Goal: Task Accomplishment & Management: Manage account settings

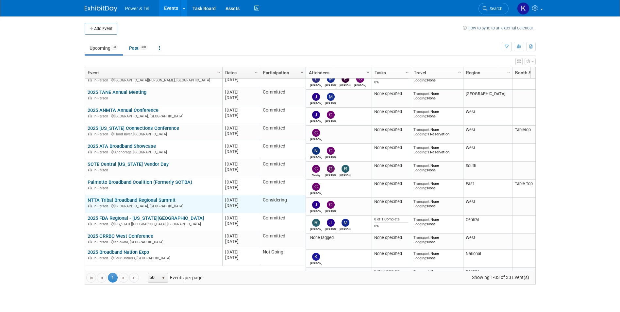
click at [169, 198] on link "NTTA Tribal Broadband Regional Summit" at bounding box center [132, 200] width 88 height 6
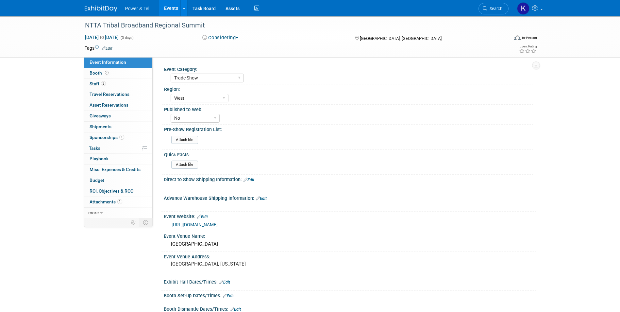
select select "Trade Show"
select select "West"
select select "No"
click at [239, 42] on div "Nov 10, 2025 to Nov 12, 2025 (3 days) Nov 10, 2025 to Nov 12, 2025 Considering …" at bounding box center [311, 39] width 463 height 10
click at [238, 41] on button "Considering" at bounding box center [220, 37] width 41 height 7
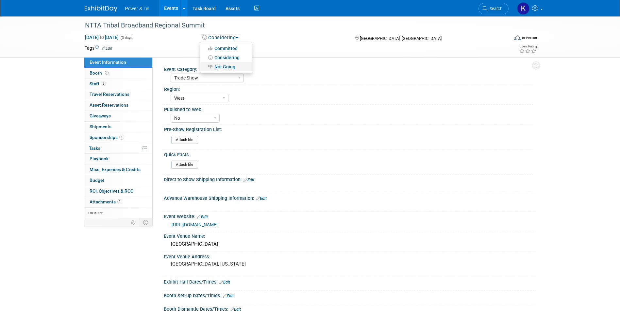
click at [231, 66] on link "Not Going" at bounding box center [226, 66] width 52 height 9
click at [96, 212] on span "more" at bounding box center [93, 212] width 10 height 5
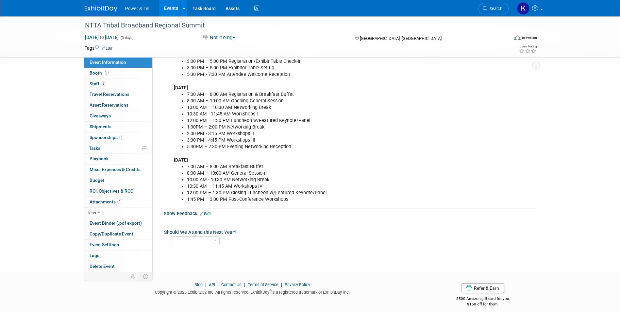
scroll to position [391, 0]
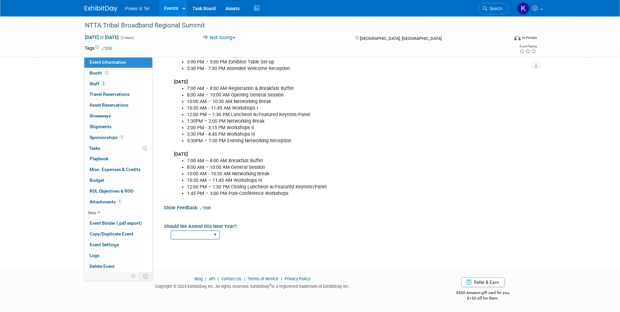
click at [215, 231] on select "Yes No Maybe" at bounding box center [195, 234] width 49 height 9
select select "No"
click at [171, 230] on select "Yes No Maybe" at bounding box center [195, 234] width 49 height 9
click at [211, 209] on link "Edit" at bounding box center [205, 208] width 11 height 5
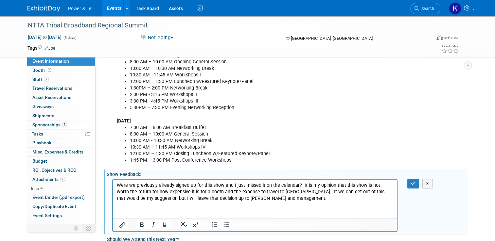
scroll to position [426, 0]
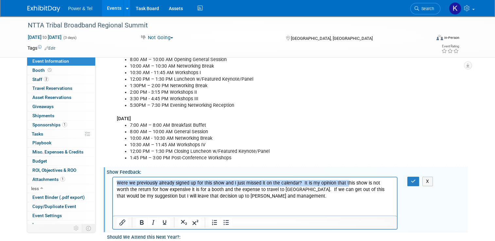
drag, startPoint x: 344, startPoint y: 183, endPoint x: 115, endPoint y: 184, distance: 229.2
click at [115, 184] on html "Were we previously already signed up for this show and I just missed it on the …" at bounding box center [255, 188] width 284 height 22
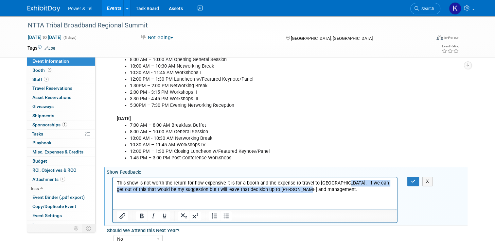
drag, startPoint x: 338, startPoint y: 184, endPoint x: 338, endPoint y: 188, distance: 4.3
click at [338, 188] on p "This show is not worth the return for how expensive it is for a booth and the e…" at bounding box center [255, 186] width 276 height 13
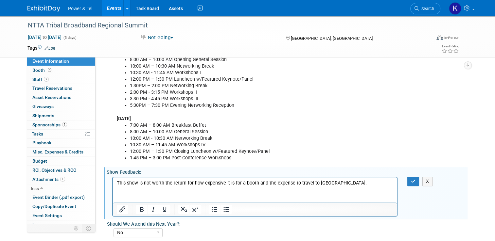
click at [357, 183] on p "This show is not worth the return for how expensive it is for a booth and the e…" at bounding box center [255, 183] width 276 height 7
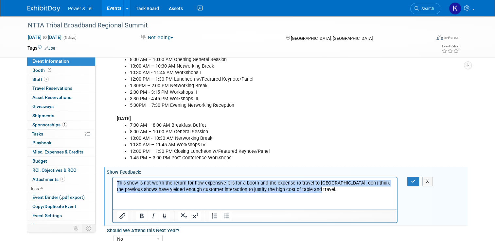
drag, startPoint x: 301, startPoint y: 191, endPoint x: 114, endPoint y: 184, distance: 186.5
click at [114, 184] on html "This show is not worth the return for how expensive it is for a booth and the e…" at bounding box center [255, 185] width 284 height 16
copy p "This show is not worth the return for how expensive it is for a booth and the e…"
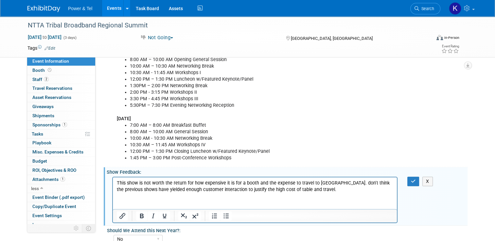
drag, startPoint x: 292, startPoint y: 201, endPoint x: 300, endPoint y: 198, distance: 9.0
click at [292, 193] on html "This show is not worth the return for how expensive it is for a booth and the e…" at bounding box center [255, 185] width 284 height 16
drag, startPoint x: 257, startPoint y: 190, endPoint x: 196, endPoint y: 188, distance: 61.5
click at [120, 181] on html "This show is not worth the return for how expensive it is for a booth and the e…" at bounding box center [255, 185] width 284 height 16
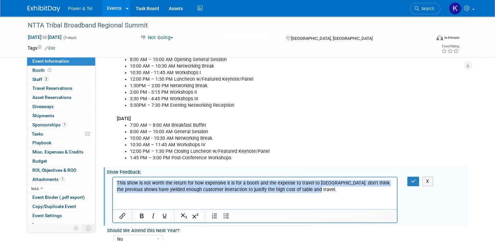
drag, startPoint x: 222, startPoint y: 188, endPoint x: 104, endPoint y: 181, distance: 117.9
click at [113, 181] on html "This show is not worth the return for how expensive it is for a booth and the e…" at bounding box center [255, 185] width 284 height 16
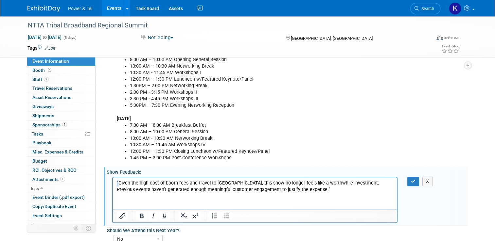
drag, startPoint x: 118, startPoint y: 182, endPoint x: 221, endPoint y: 356, distance: 202.3
click at [113, 182] on html ""Given the high cost of booth fees and travel to Santa Fe, this show no longer …" at bounding box center [255, 185] width 284 height 16
click at [280, 190] on p "Given the high cost of booth fees and travel to Santa Fe, this show no longer f…" at bounding box center [255, 186] width 276 height 13
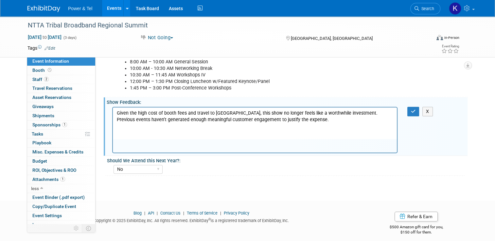
scroll to position [498, 0]
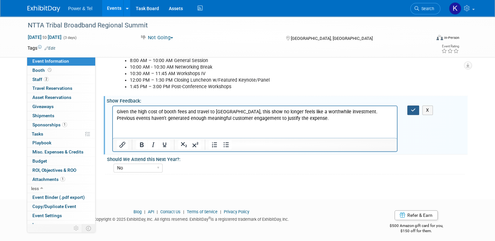
click at [414, 108] on icon "button" at bounding box center [413, 110] width 5 height 5
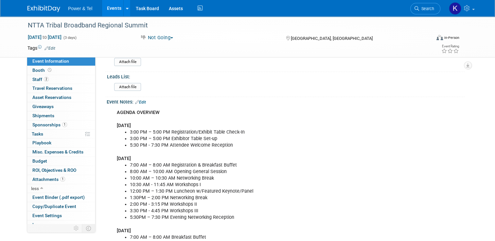
scroll to position [307, 0]
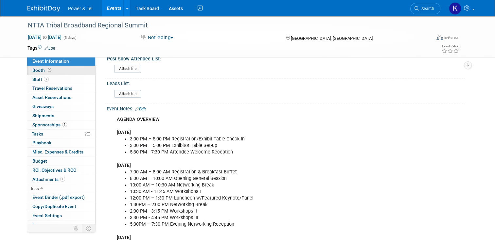
click at [35, 69] on span "Booth" at bounding box center [42, 70] width 20 height 5
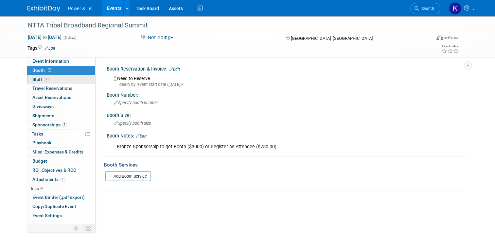
click at [34, 79] on span "Staff 2" at bounding box center [40, 79] width 16 height 5
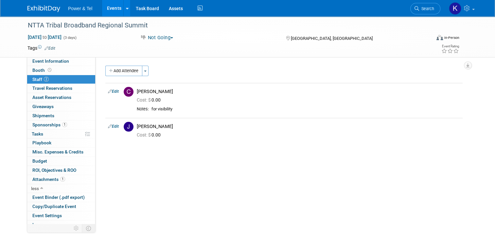
click at [47, 14] on div "Power & Tel Events Add Event Bulk Upload Events Shareable Event Boards Recently…" at bounding box center [247, 8] width 440 height 16
click at [46, 7] on img at bounding box center [43, 9] width 33 height 7
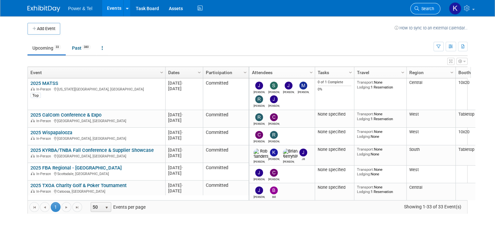
click at [430, 10] on span "Search" at bounding box center [426, 8] width 15 height 5
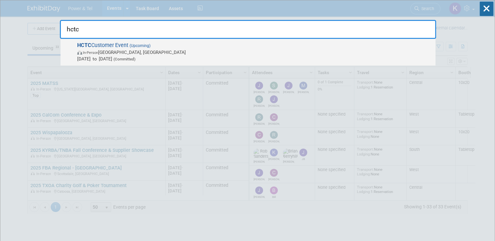
type input "hctc"
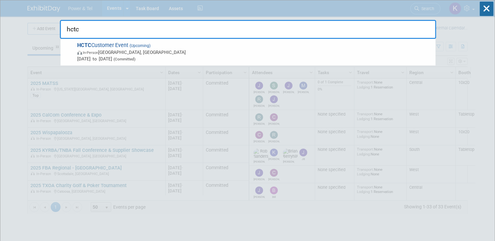
click at [119, 43] on span "HCTC Customer Event (Upcoming) In-Person [GEOGRAPHIC_DATA], [GEOGRAPHIC_DATA] […" at bounding box center [253, 52] width 357 height 20
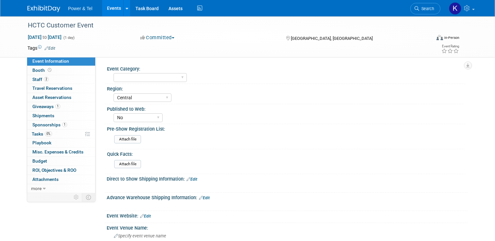
select select "Central"
select select "No"
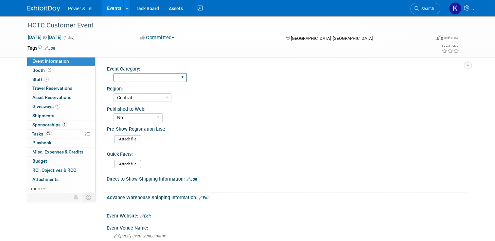
click at [148, 80] on select "Trade Show P&T Hosted Event Export/Canada Outing Only" at bounding box center [149, 77] width 73 height 9
select select "P&T Hosted Event"
click at [113, 73] on select "Trade Show P&T Hosted Event Export/Canada Outing Only" at bounding box center [149, 77] width 73 height 9
click at [32, 69] on span "Booth" at bounding box center [42, 70] width 20 height 5
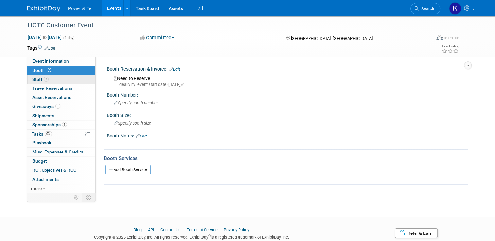
click at [32, 78] on span "Staff 2" at bounding box center [40, 79] width 16 height 5
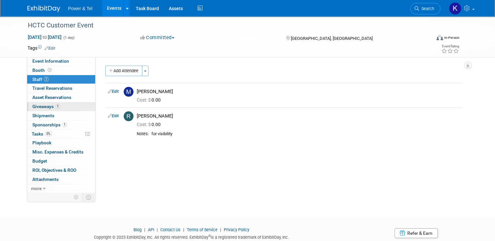
click at [37, 107] on span "Giveaways 1" at bounding box center [46, 106] width 28 height 5
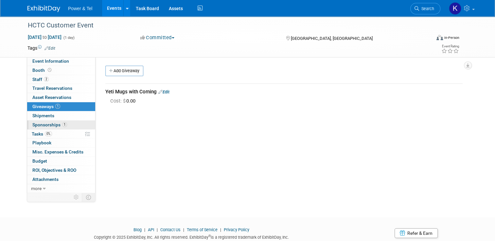
click at [37, 121] on link "1 Sponsorships 1" at bounding box center [61, 125] width 68 height 9
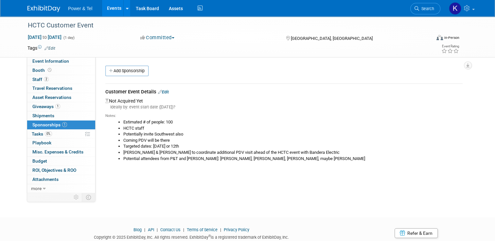
click at [39, 10] on img at bounding box center [43, 9] width 33 height 7
